Goal: Task Accomplishment & Management: Manage account settings

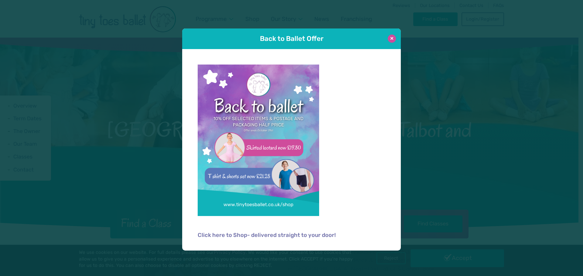
click at [394, 38] on button at bounding box center [391, 39] width 8 height 8
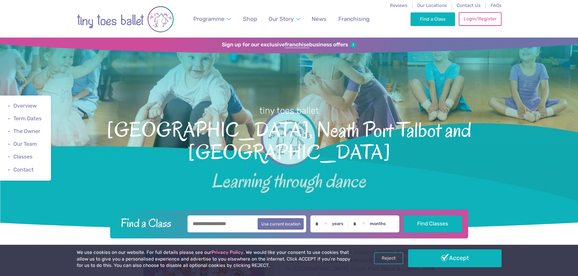
click at [481, 22] on link "Login/Register" at bounding box center [480, 18] width 42 height 13
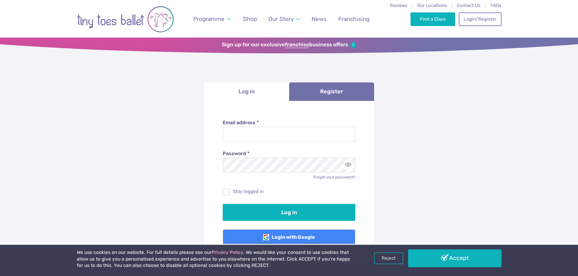
type input "**********"
click at [260, 144] on div "Password * Forgot your password?" at bounding box center [289, 161] width 133 height 38
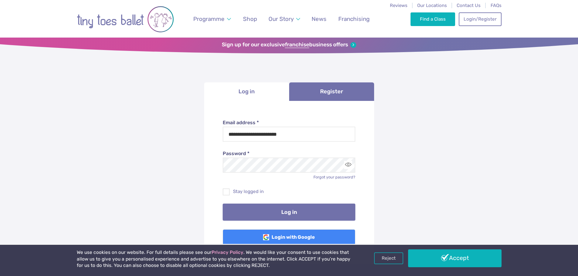
click at [269, 210] on button "Log in" at bounding box center [289, 212] width 133 height 17
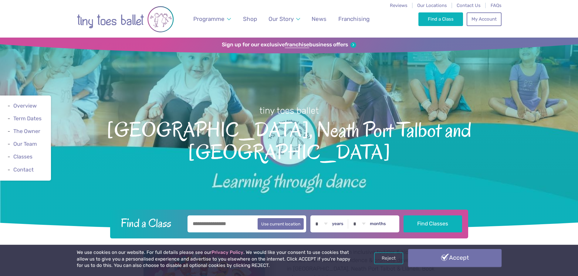
drag, startPoint x: 455, startPoint y: 259, endPoint x: 450, endPoint y: 249, distance: 10.7
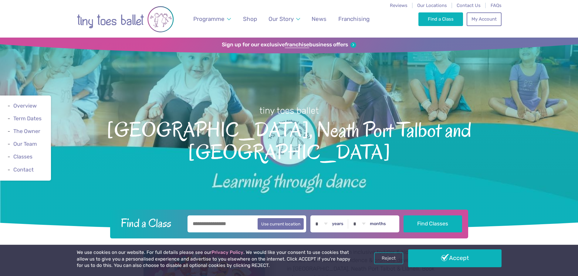
click at [455, 259] on link "Accept" at bounding box center [454, 259] width 93 height 18
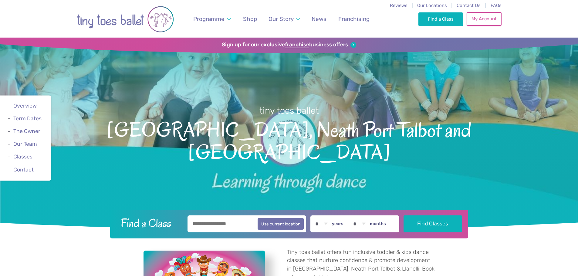
click at [482, 20] on link "My Account" at bounding box center [484, 18] width 35 height 13
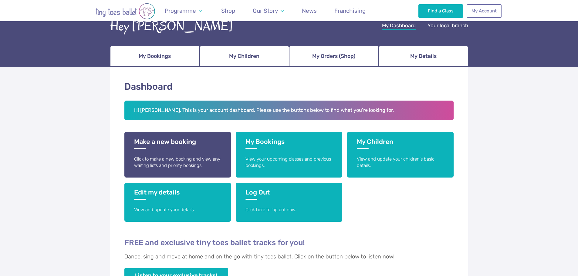
scroll to position [61, 0]
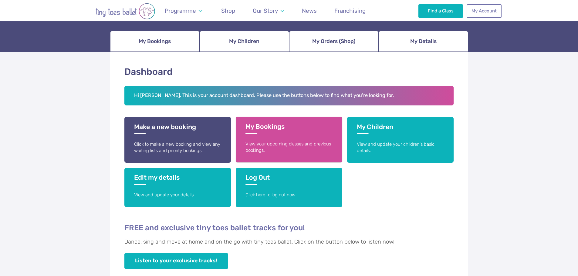
click at [269, 126] on h3 "My Bookings" at bounding box center [288, 128] width 87 height 11
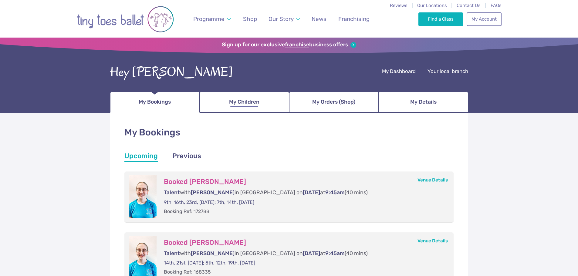
click at [249, 102] on span "My Children" at bounding box center [244, 102] width 30 height 11
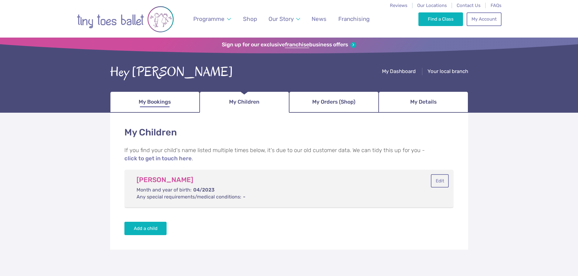
click at [144, 96] on link "My Bookings" at bounding box center [155, 102] width 90 height 21
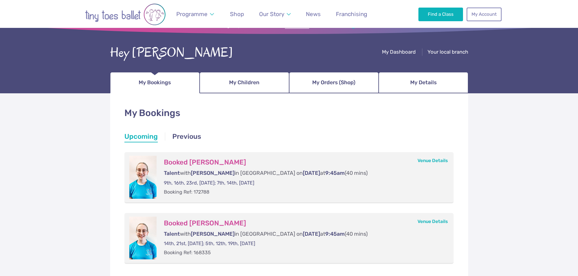
scroll to position [61, 0]
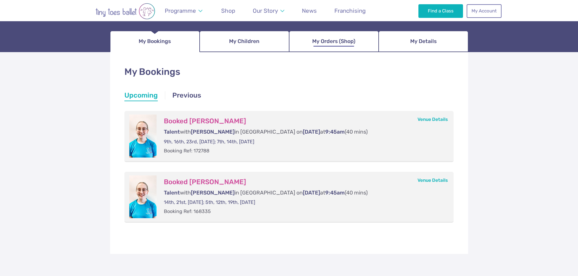
click at [346, 41] on span "My Orders (Shop)" at bounding box center [333, 41] width 43 height 11
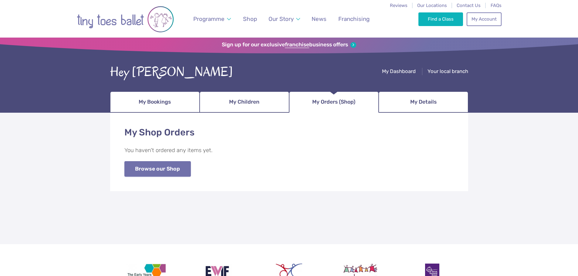
click at [162, 171] on link "Browse our Shop" at bounding box center [157, 168] width 66 height 15
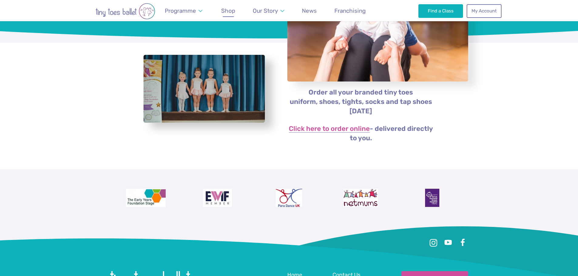
scroll to position [121, 0]
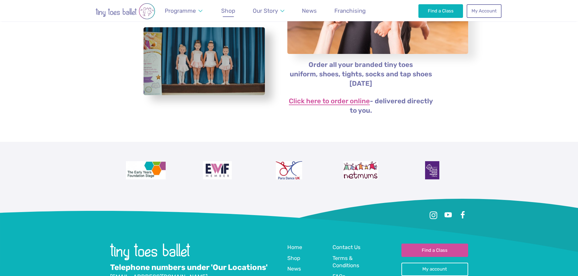
click at [340, 104] on link "Click here to order online" at bounding box center [329, 101] width 81 height 7
